Goal: Transaction & Acquisition: Book appointment/travel/reservation

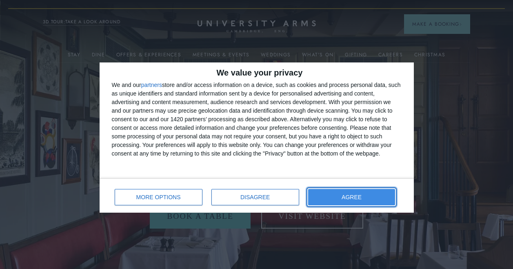
click at [343, 195] on button "AGREE" at bounding box center [351, 197] width 87 height 16
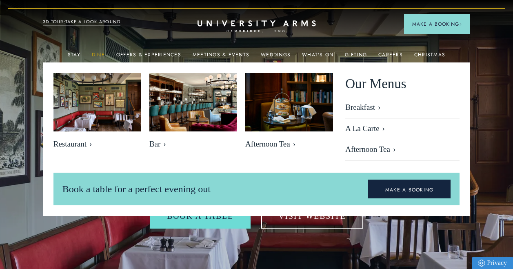
click at [102, 54] on link "Dine" at bounding box center [98, 57] width 13 height 11
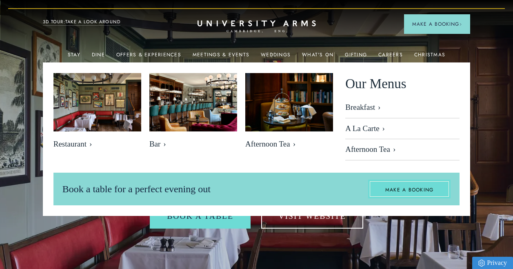
click at [411, 186] on link "MAKE A BOOKING" at bounding box center [409, 188] width 83 height 19
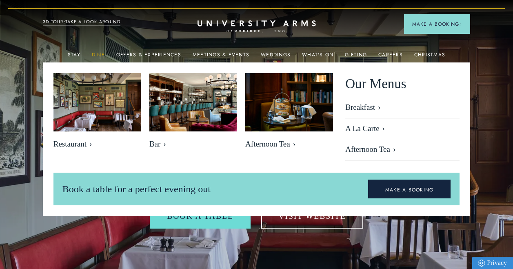
click at [104, 53] on link "Dine" at bounding box center [98, 57] width 13 height 11
click at [361, 126] on link "A La Carte" at bounding box center [402, 128] width 114 height 21
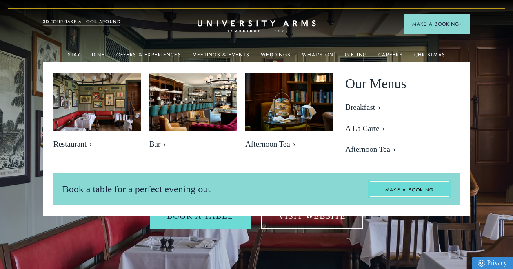
click at [418, 187] on link "MAKE A BOOKING" at bounding box center [409, 188] width 83 height 19
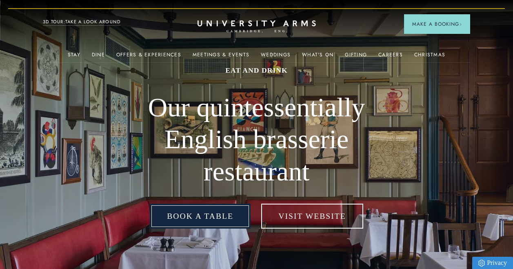
click at [198, 219] on link "Book a table" at bounding box center [200, 216] width 101 height 25
click at [199, 214] on link "Book a table" at bounding box center [200, 216] width 101 height 25
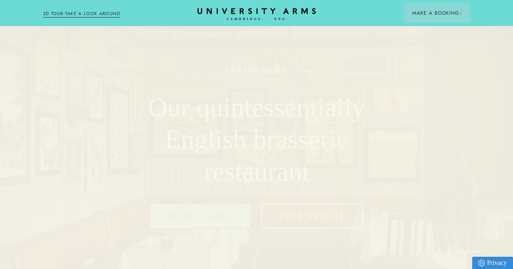
scroll to position [235, 0]
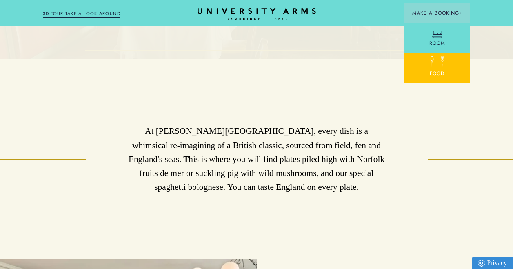
click at [438, 64] on icon at bounding box center [442, 62] width 14 height 14
